Goal: Information Seeking & Learning: Check status

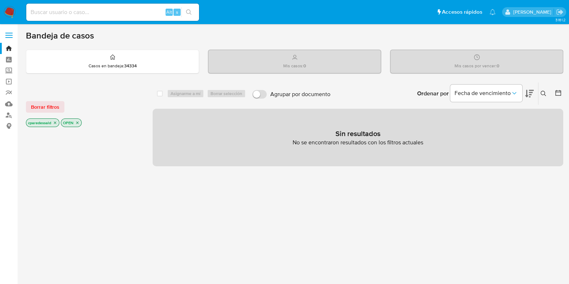
click at [56, 122] on icon "close-filter" at bounding box center [55, 123] width 3 height 3
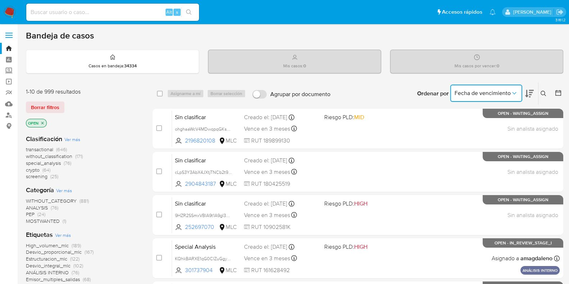
click at [515, 94] on icon "Ordenar por" at bounding box center [513, 93] width 7 height 7
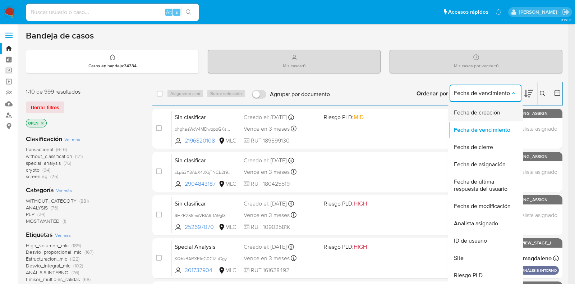
click at [491, 107] on div "Fecha de creación" at bounding box center [483, 112] width 59 height 17
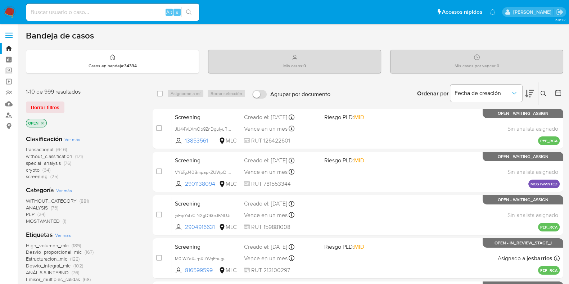
click at [541, 96] on icon at bounding box center [543, 94] width 6 height 6
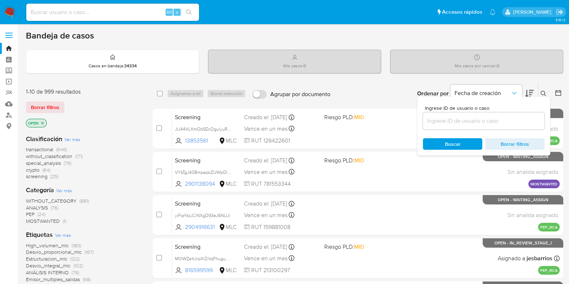
click at [532, 92] on icon at bounding box center [529, 93] width 9 height 9
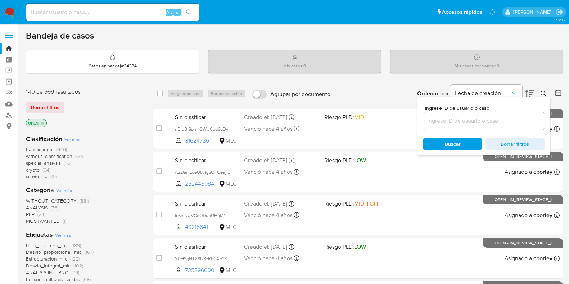
click at [523, 92] on div "Fecha de creación" at bounding box center [491, 93] width 83 height 22
click at [556, 90] on icon at bounding box center [557, 92] width 7 height 7
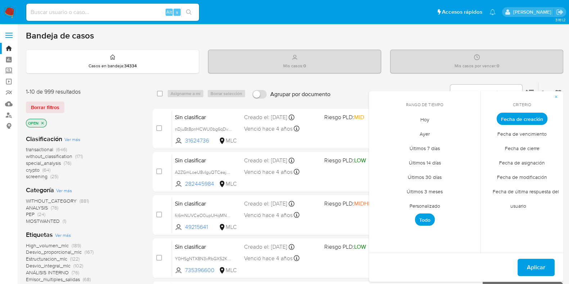
click at [516, 118] on span "Fecha de creación" at bounding box center [521, 119] width 51 height 12
click at [427, 204] on span "Personalizado" at bounding box center [425, 205] width 46 height 15
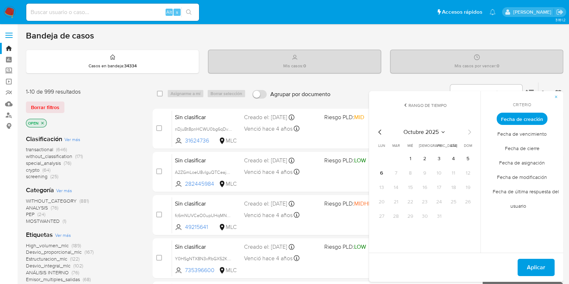
click at [376, 132] on icon "Mes anterior" at bounding box center [379, 132] width 9 height 9
click at [379, 133] on icon "Mes anterior" at bounding box center [379, 131] width 3 height 5
click at [396, 157] on button "1" at bounding box center [396, 159] width 12 height 12
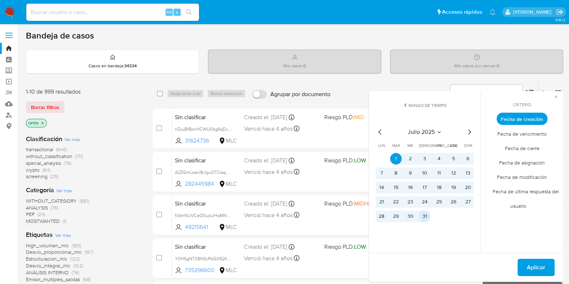
click at [425, 213] on button "31" at bounding box center [425, 216] width 12 height 12
click at [539, 263] on span "Aplicar" at bounding box center [536, 267] width 18 height 16
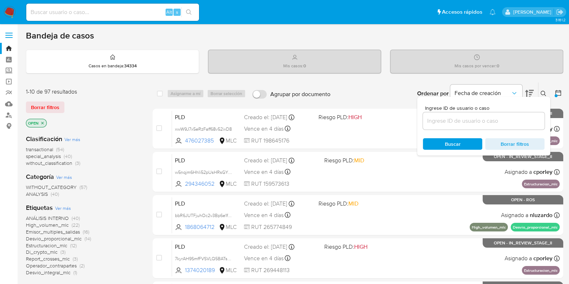
click at [397, 95] on div "Ordenar por Fecha de creación No es posible ordenar los resultados mientras se …" at bounding box center [448, 93] width 229 height 22
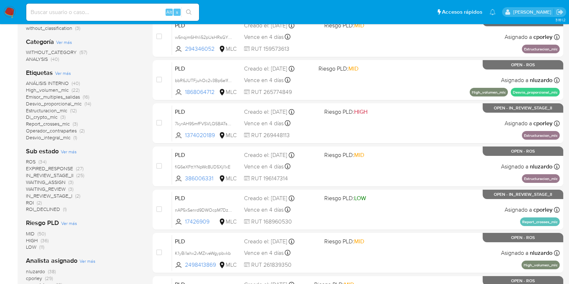
scroll to position [179, 0]
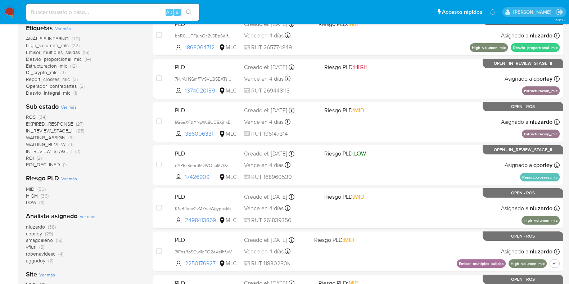
click at [63, 122] on span "EXPIRED_RESPONSE" at bounding box center [49, 123] width 47 height 7
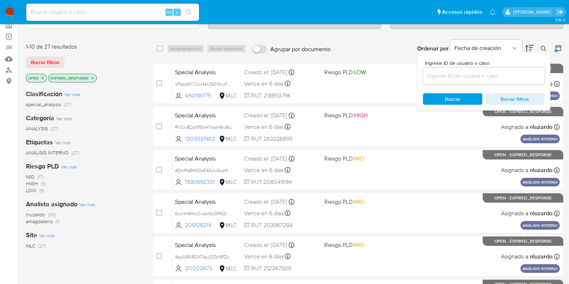
scroll to position [39, 0]
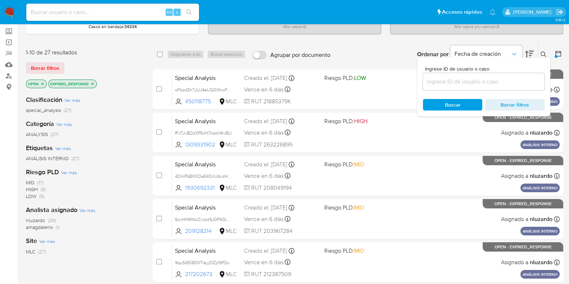
click at [529, 37] on div "Bandeja de casos Casos en bandeja : 34334 Mis casos : 0 Mis casos por vencer : …" at bounding box center [294, 257] width 537 height 533
click at [528, 53] on icon at bounding box center [529, 54] width 9 height 9
click at [509, 51] on span "Fecha de creación" at bounding box center [482, 53] width 56 height 7
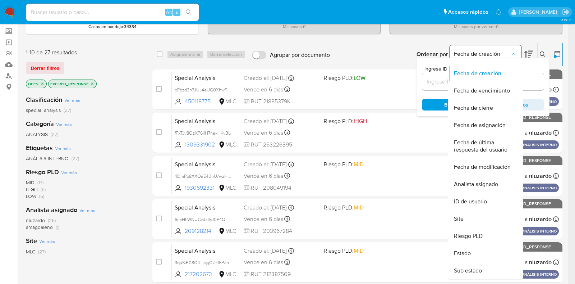
click at [509, 51] on span "Fecha de creación" at bounding box center [482, 53] width 56 height 7
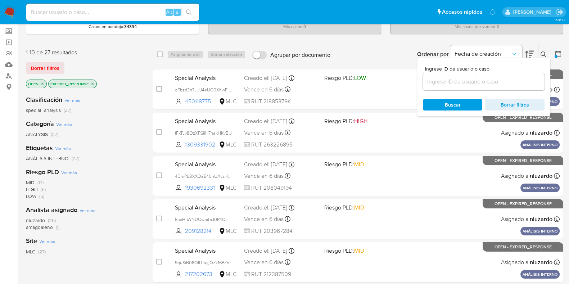
click at [523, 41] on div "Bandeja de casos Casos en bandeja : 34334 Mis casos : 0 Mis casos por vencer : …" at bounding box center [294, 257] width 537 height 533
click at [558, 50] on icon at bounding box center [557, 53] width 7 height 7
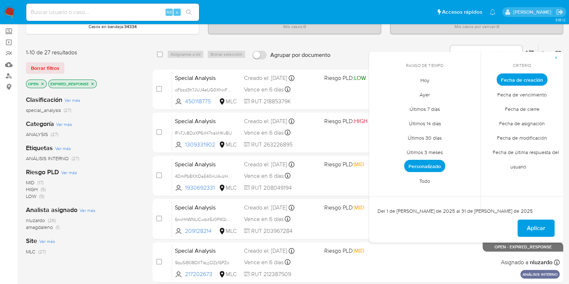
click at [558, 50] on icon at bounding box center [557, 53] width 7 height 7
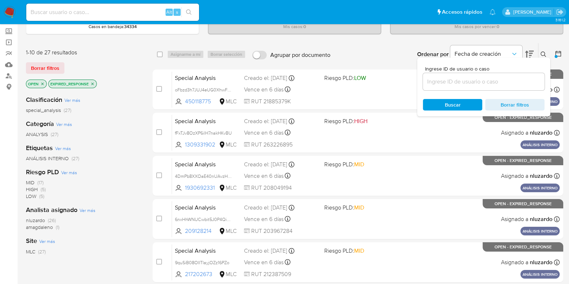
click at [543, 51] on icon at bounding box center [543, 54] width 6 height 6
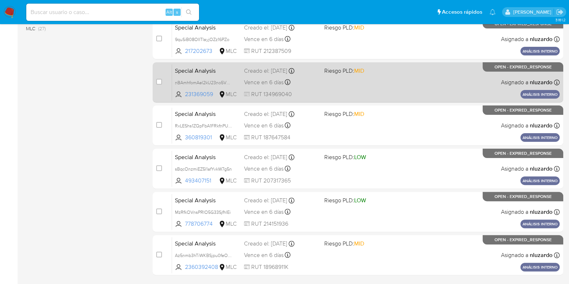
scroll to position [309, 0]
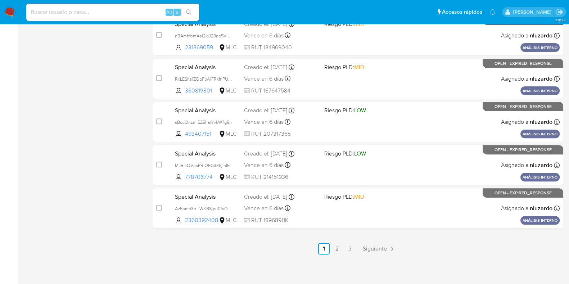
click at [340, 247] on link "2" at bounding box center [337, 249] width 12 height 12
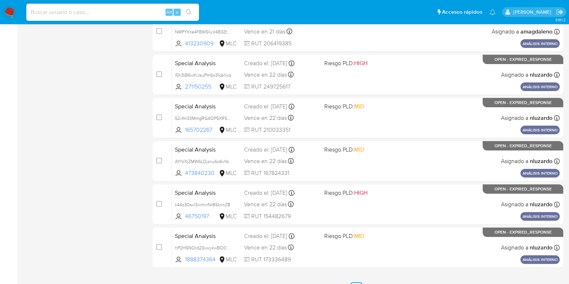
scroll to position [309, 0]
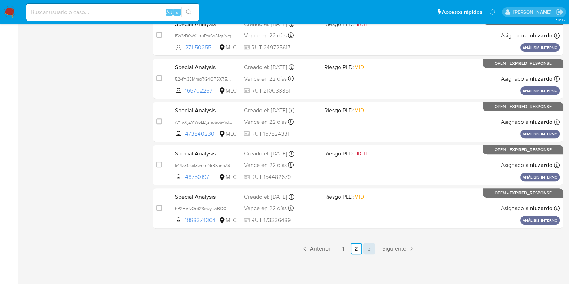
click at [370, 243] on link "3" at bounding box center [369, 249] width 12 height 12
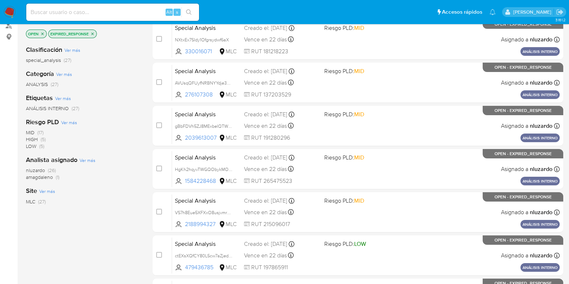
scroll to position [90, 0]
click at [45, 176] on span "amagdaleno" at bounding box center [39, 176] width 27 height 7
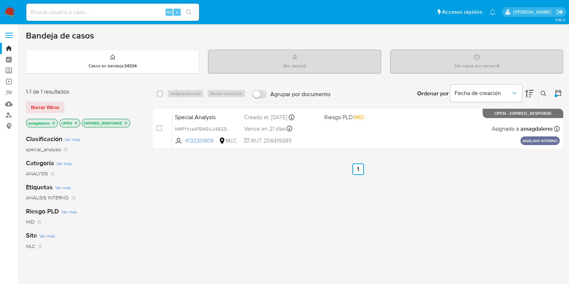
click at [54, 124] on icon "close-filter" at bounding box center [53, 123] width 4 height 4
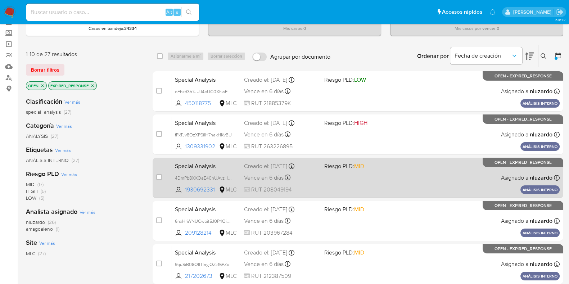
scroll to position [135, 0]
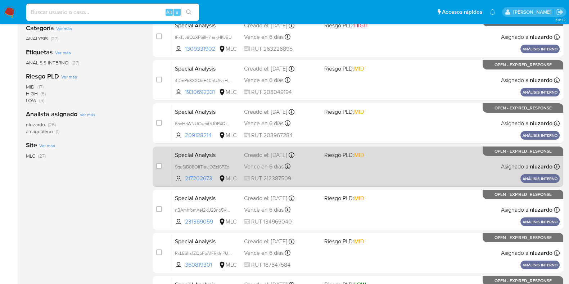
click at [266, 167] on span "Vence en 6 días" at bounding box center [264, 167] width 40 height 8
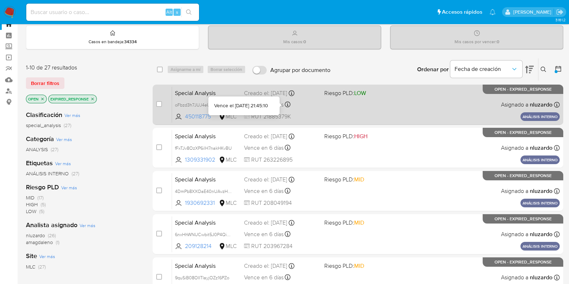
scroll to position [0, 0]
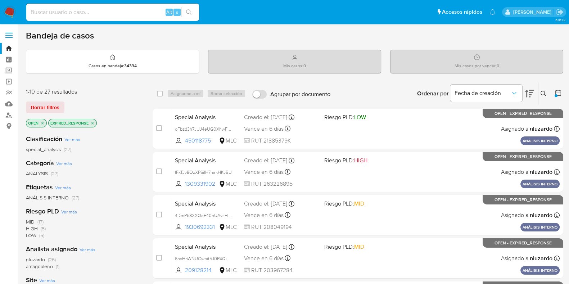
click at [94, 121] on icon "close-filter" at bounding box center [92, 123] width 4 height 4
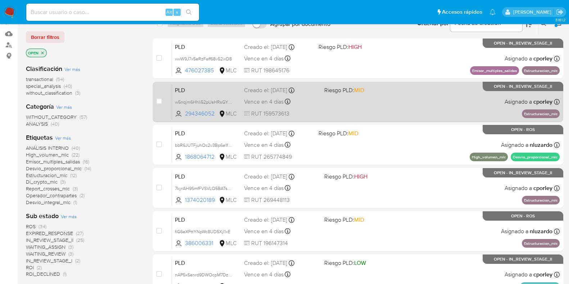
scroll to position [90, 0]
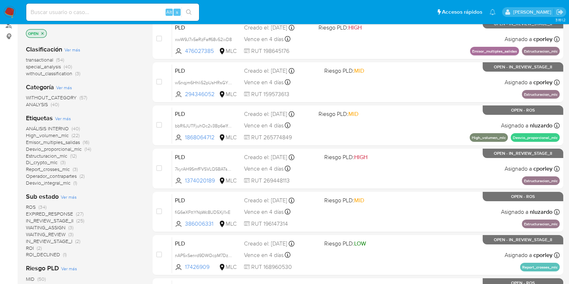
click at [65, 241] on span "IN_REVIEW_STAGE_I" at bounding box center [49, 240] width 46 height 7
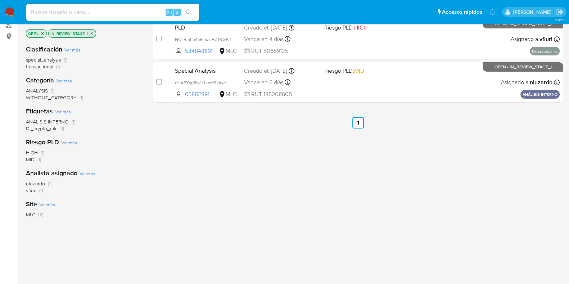
scroll to position [45, 0]
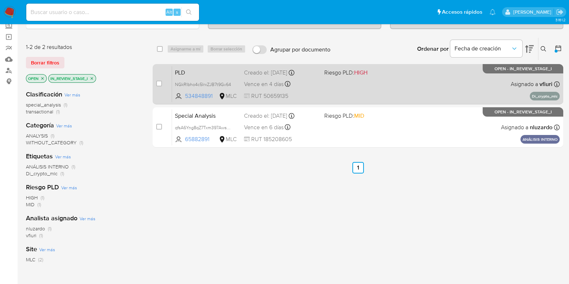
click at [236, 81] on span "NGkRIbho4c5IrxZJB7t9Gv64" at bounding box center [206, 84] width 63 height 8
click at [200, 77] on div "PLD NGkRIbho4c5IrxZJB7t9Gv64 Copiado Copiado 534848891 MLC Riesgo PLD: HIGH Cre…" at bounding box center [365, 84] width 387 height 36
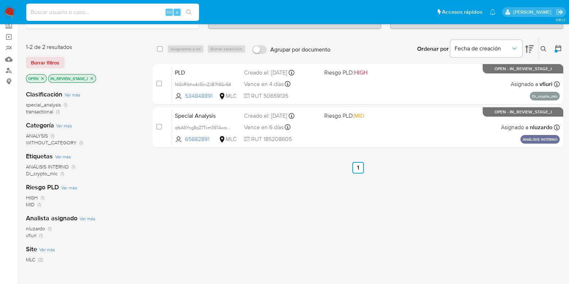
click at [68, 13] on input at bounding box center [112, 12] width 173 height 9
paste input "256374212"
type input "256374212"
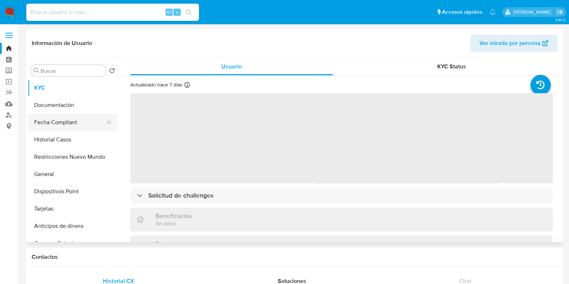
select select "10"
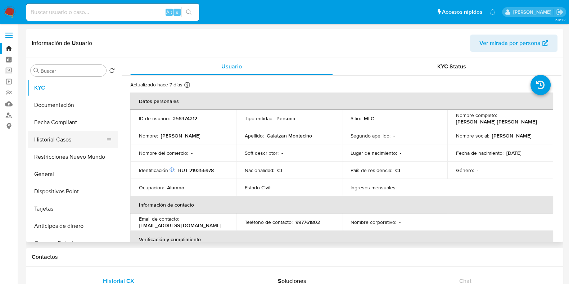
click at [57, 141] on button "Historial Casos" at bounding box center [70, 139] width 84 height 17
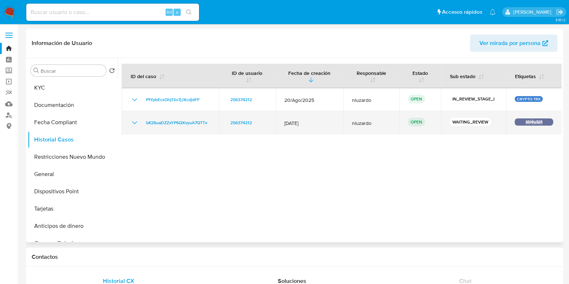
click at [131, 124] on icon "Mostrar/Ocultar" at bounding box center [134, 122] width 9 height 9
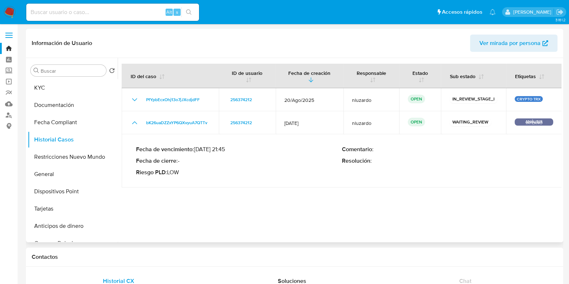
drag, startPoint x: 192, startPoint y: 150, endPoint x: 246, endPoint y: 150, distance: 53.6
click at [246, 150] on p "Fecha de vencimiento : 12/10/2025 21:45" at bounding box center [239, 149] width 206 height 7
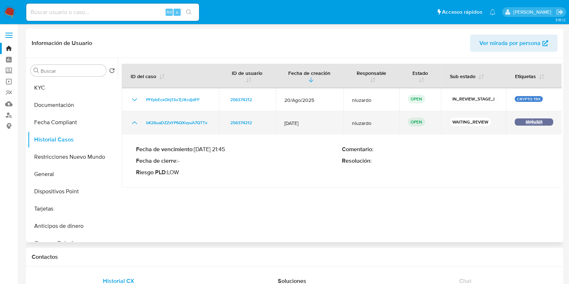
click at [137, 123] on icon "Mostrar/Ocultar" at bounding box center [134, 122] width 9 height 9
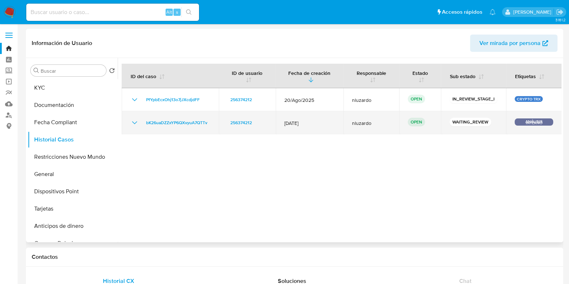
click at [137, 123] on icon "Mostrar/Ocultar" at bounding box center [134, 122] width 9 height 9
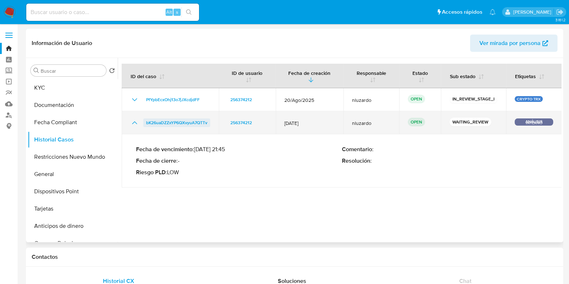
click at [205, 122] on span "bK26uaDZZxYP6QXvyuA7QTTv" at bounding box center [176, 122] width 61 height 9
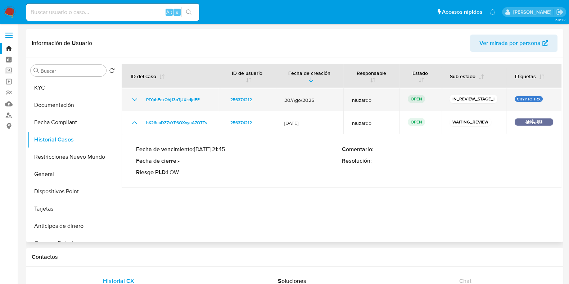
click at [285, 101] on span "20/Ago/2025" at bounding box center [309, 100] width 51 height 6
click at [296, 101] on span "20/Ago/2025" at bounding box center [309, 100] width 51 height 6
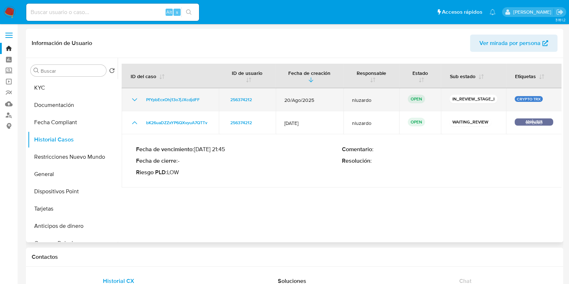
click at [296, 101] on span "20/Ago/2025" at bounding box center [309, 100] width 51 height 6
click at [310, 100] on span "20/Ago/2025" at bounding box center [309, 100] width 51 height 6
drag, startPoint x: 316, startPoint y: 101, endPoint x: 282, endPoint y: 104, distance: 34.4
click at [282, 104] on td "20/Ago/2025" at bounding box center [309, 99] width 68 height 23
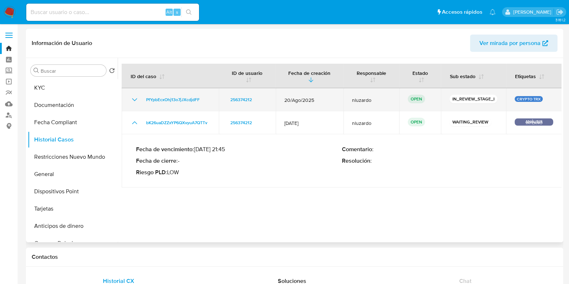
click at [282, 104] on td "20/Ago/2025" at bounding box center [309, 99] width 68 height 23
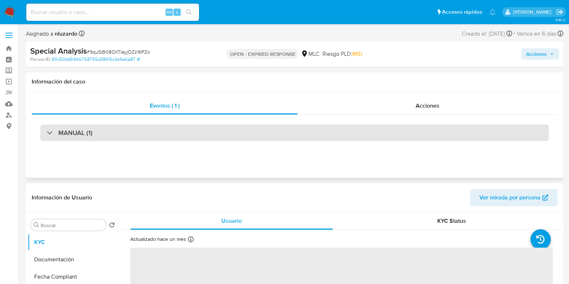
click at [204, 137] on div "MANUAL (1)" at bounding box center [294, 132] width 508 height 17
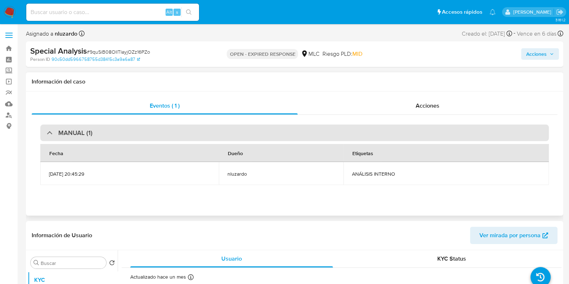
select select "10"
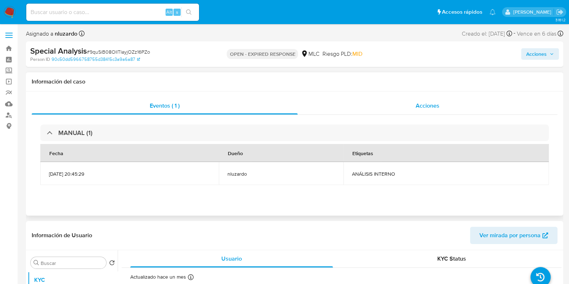
click at [397, 107] on div "Acciones" at bounding box center [427, 105] width 260 height 17
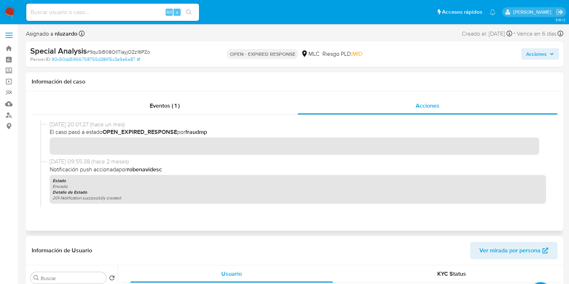
drag, startPoint x: 101, startPoint y: 126, endPoint x: 146, endPoint y: 125, distance: 45.7
click at [146, 125] on span "21/08/2025 20:01:27 (hace un mes)" at bounding box center [298, 124] width 496 height 8
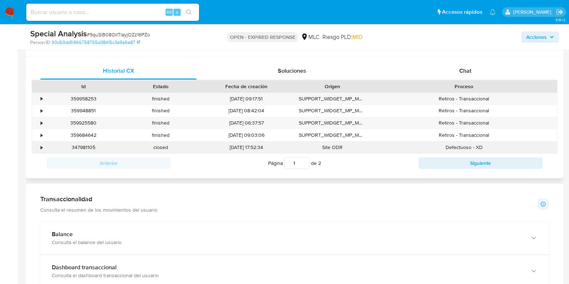
scroll to position [359, 0]
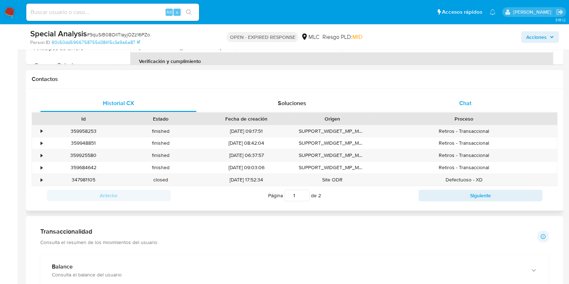
click at [460, 99] on span "Chat" at bounding box center [465, 103] width 12 height 8
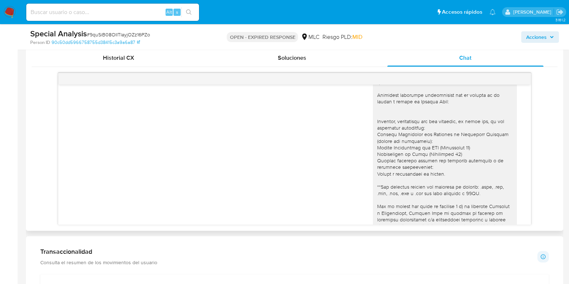
scroll to position [0, 0]
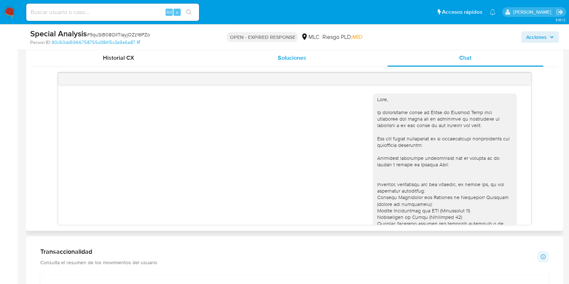
click at [302, 64] on div "Soluciones" at bounding box center [292, 57] width 156 height 17
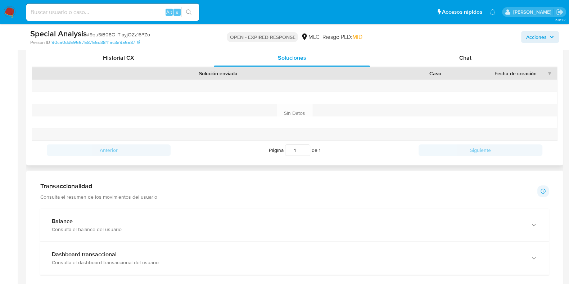
scroll to position [270, 0]
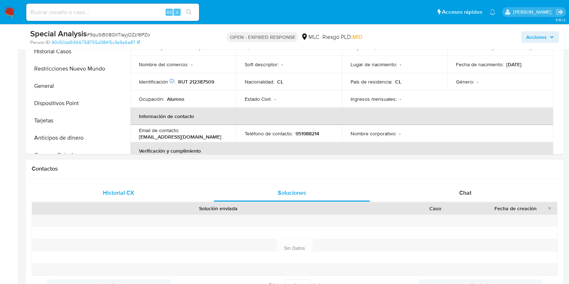
click at [135, 195] on div "Historial CX" at bounding box center [118, 192] width 156 height 17
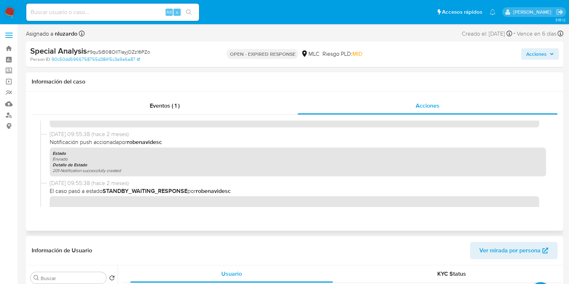
scroll to position [0, 0]
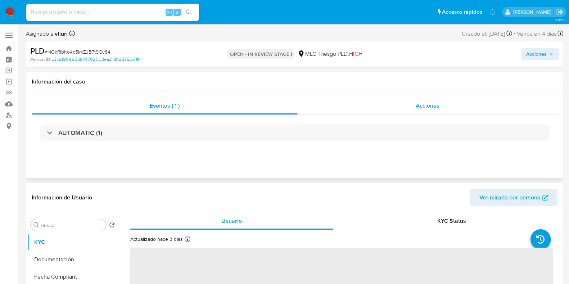
click at [421, 101] on span "Acciones" at bounding box center [427, 105] width 24 height 8
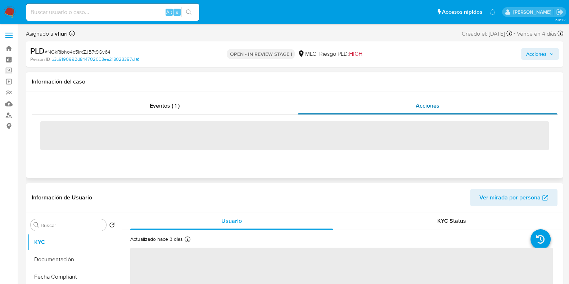
select select "10"
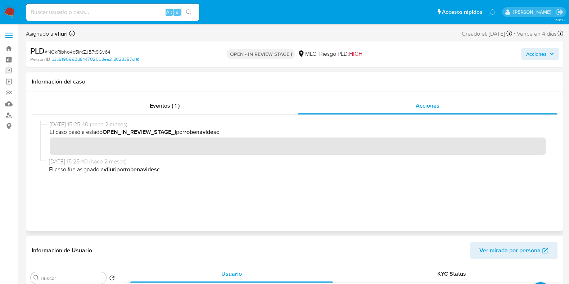
click at [144, 135] on b "OPEN_IN_REVIEW_STAGE_I" at bounding box center [139, 132] width 73 height 8
click at [174, 112] on div "Eventos ( 1 )" at bounding box center [165, 105] width 266 height 17
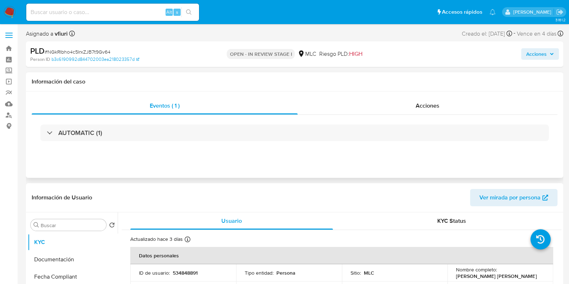
click at [204, 122] on div "AUTOMATIC (1)" at bounding box center [294, 133] width 525 height 36
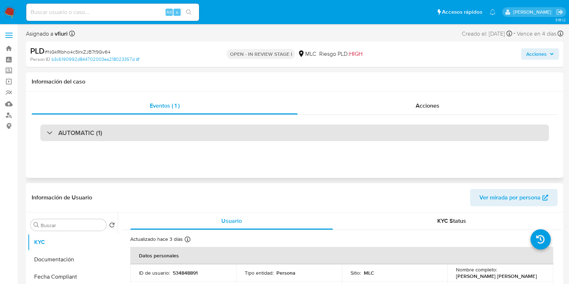
click at [207, 130] on div "AUTOMATIC (1)" at bounding box center [294, 132] width 508 height 17
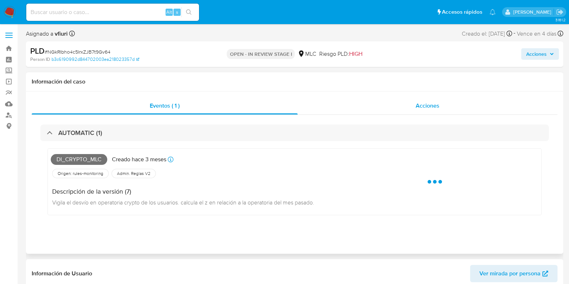
click at [437, 111] on div "Acciones" at bounding box center [427, 105] width 260 height 17
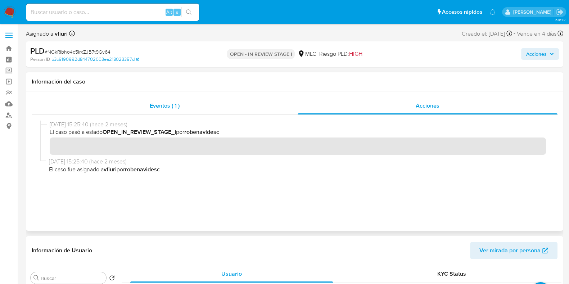
click at [158, 112] on div "Eventos ( 1 )" at bounding box center [165, 105] width 266 height 17
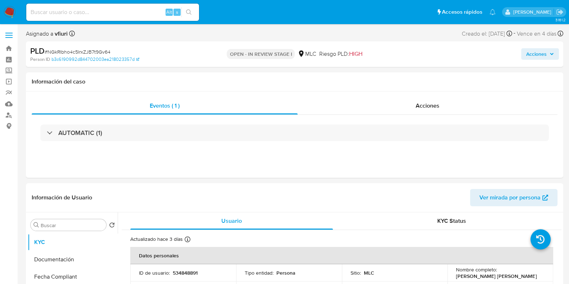
click at [95, 14] on input at bounding box center [112, 12] width 173 height 9
paste input "256374212"
type input "256374212"
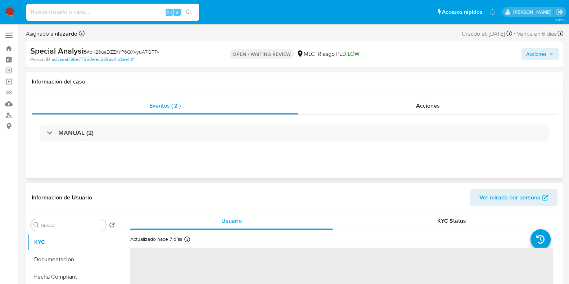
select select "10"
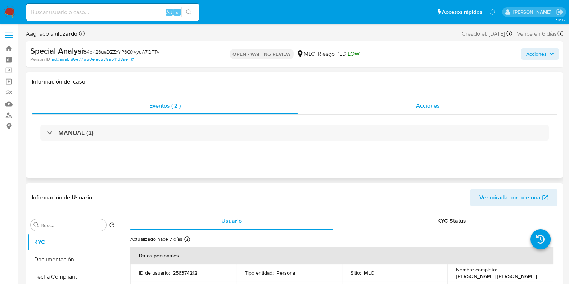
click at [376, 109] on div "Acciones" at bounding box center [427, 105] width 259 height 17
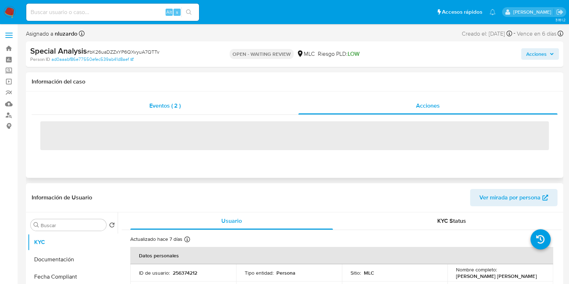
click at [246, 109] on div "Eventos ( 2 )" at bounding box center [165, 105] width 267 height 17
